Goal: Find specific page/section: Find specific page/section

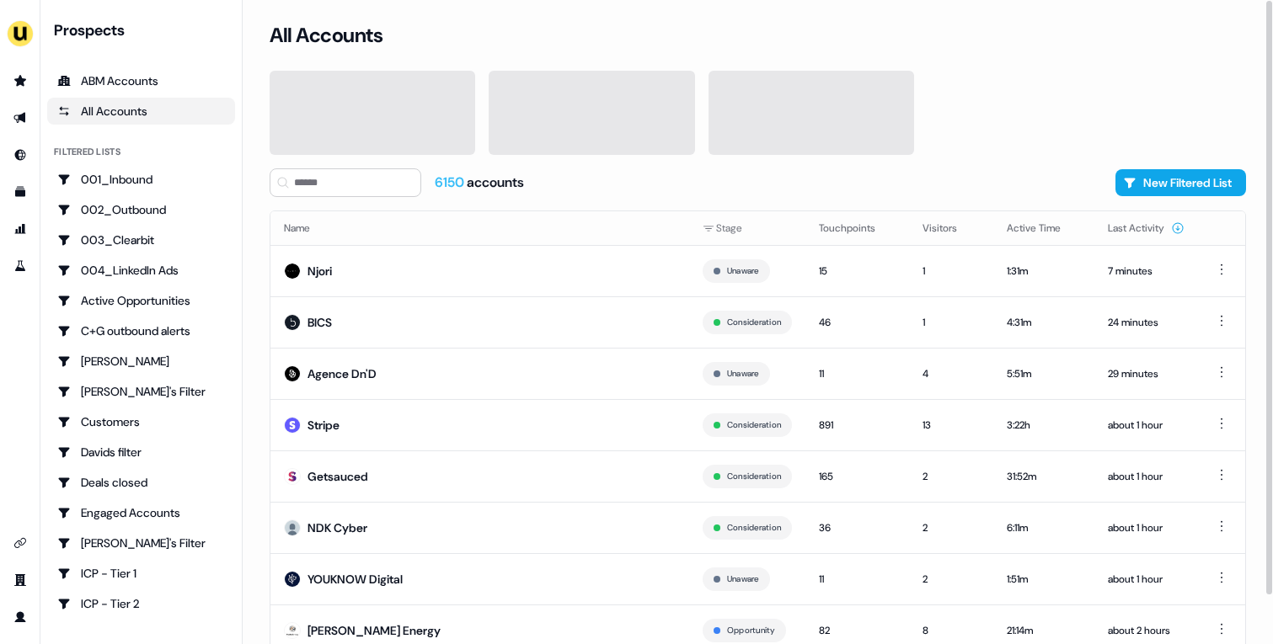
click at [1088, 106] on div at bounding box center [758, 113] width 976 height 84
